Goal: Find specific fact: Find specific fact

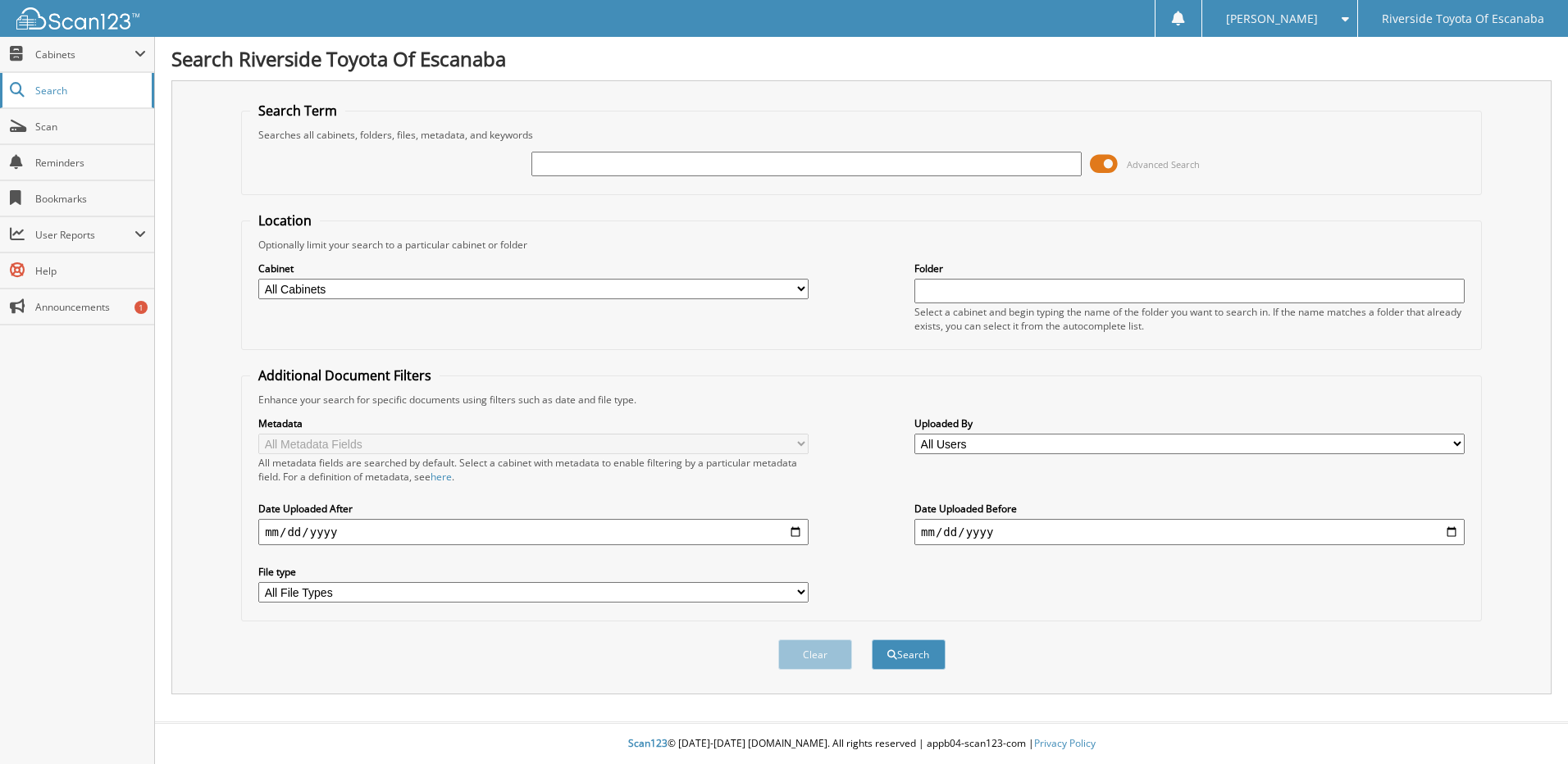
click at [50, 87] on span "Search" at bounding box center [88, 90] width 108 height 14
click at [554, 162] on input "text" at bounding box center [807, 164] width 550 height 25
type input "6125219"
click at [871, 640] on button "Search" at bounding box center [908, 655] width 74 height 31
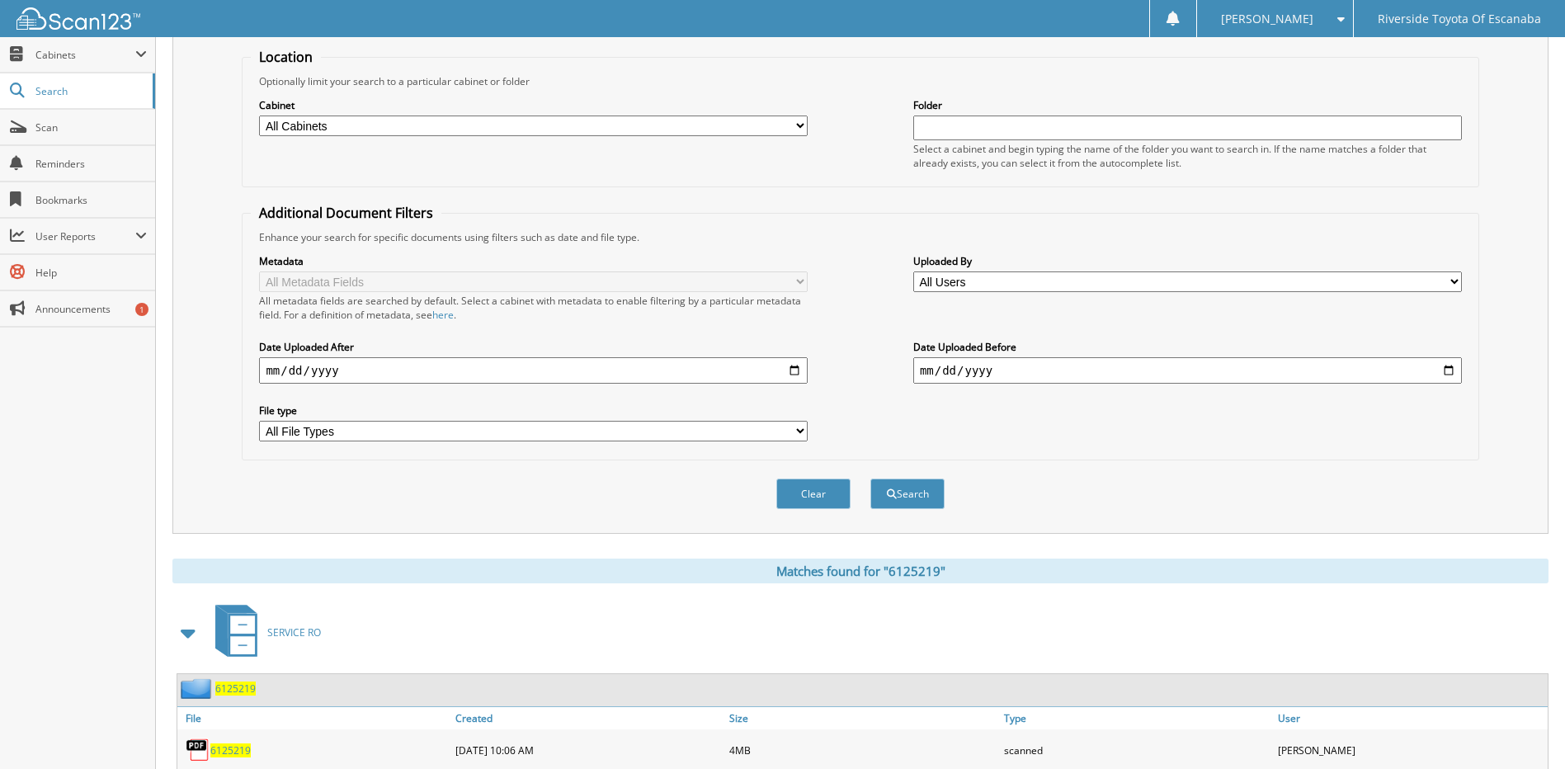
scroll to position [218, 0]
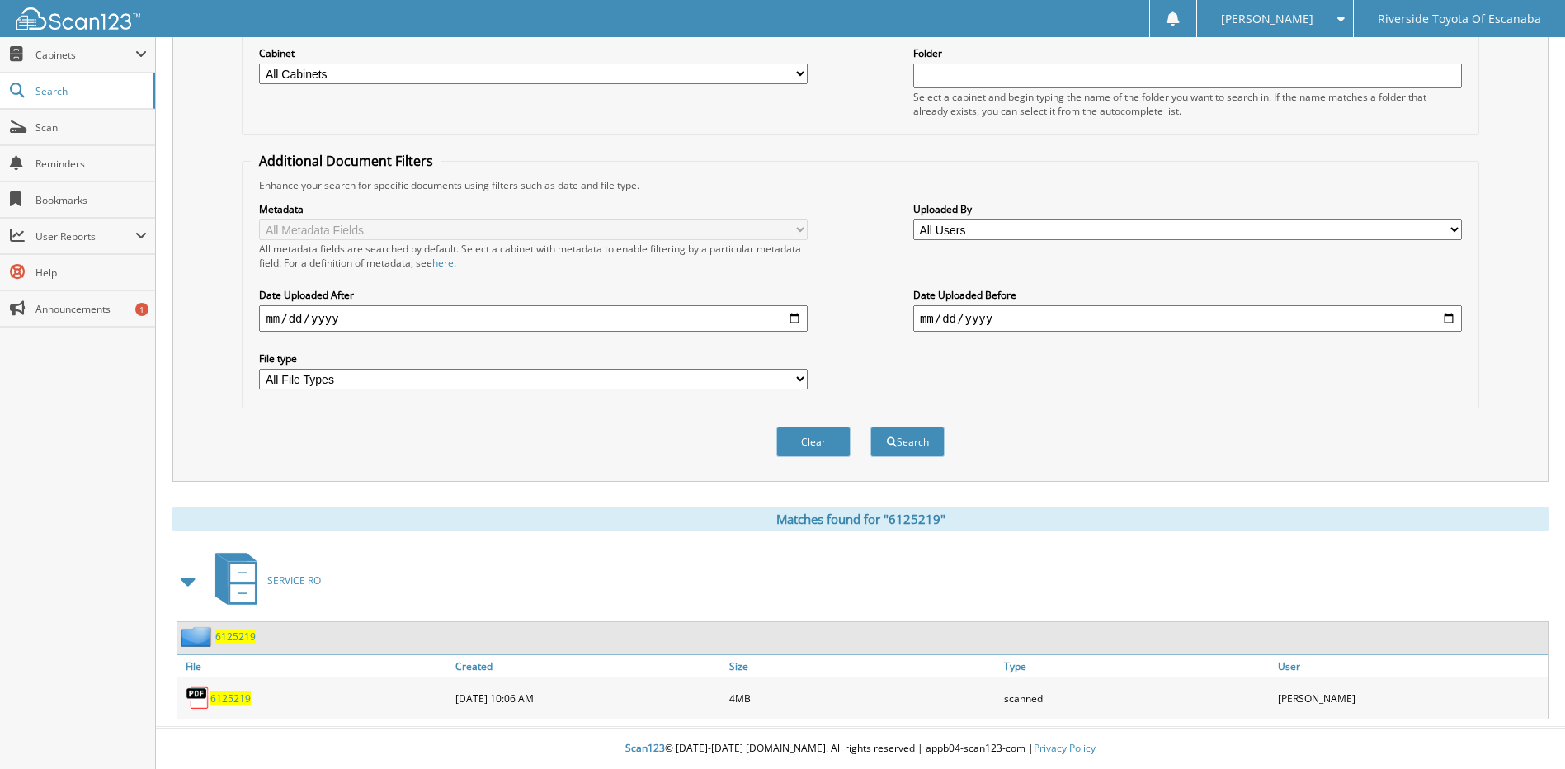
click at [234, 636] on span "6125219" at bounding box center [235, 637] width 40 height 14
